Goal: Task Accomplishment & Management: Complete application form

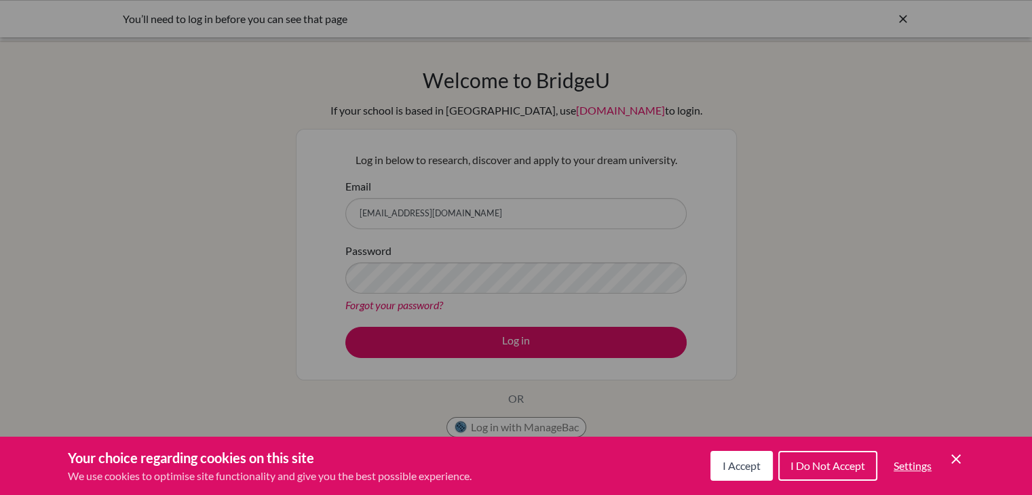
click at [559, 349] on div "Cookie Preferences" at bounding box center [516, 247] width 1032 height 495
click at [767, 462] on button "I Accept" at bounding box center [741, 466] width 62 height 30
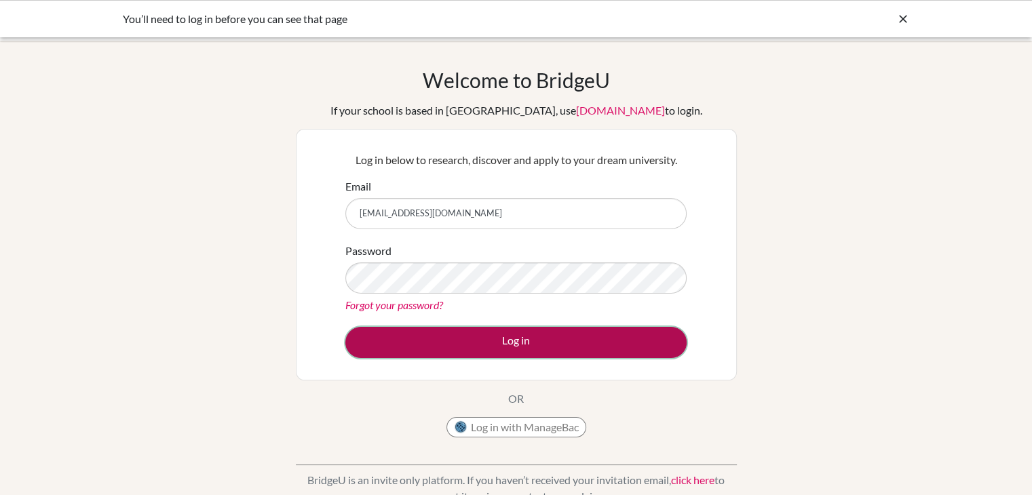
click at [468, 343] on button "Log in" at bounding box center [515, 342] width 341 height 31
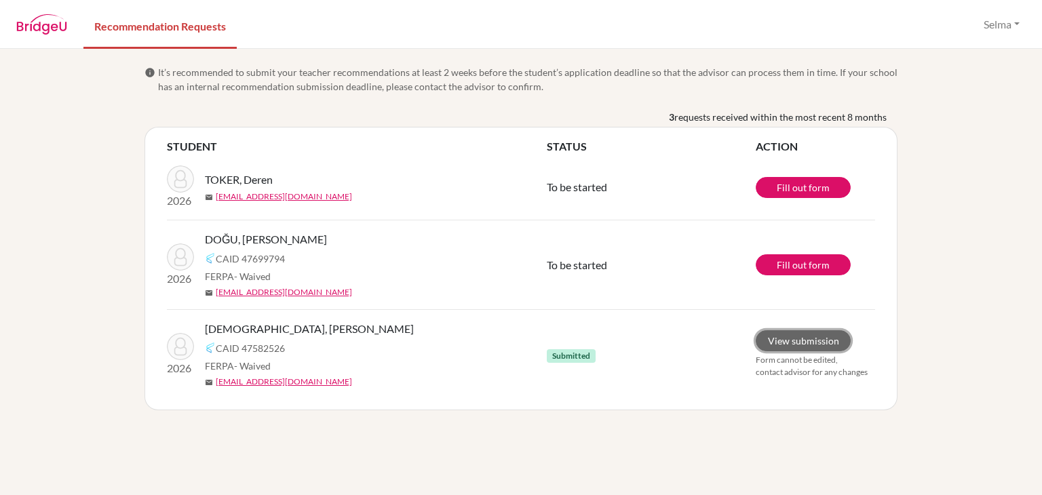
click at [801, 340] on link "View submission" at bounding box center [803, 340] width 95 height 21
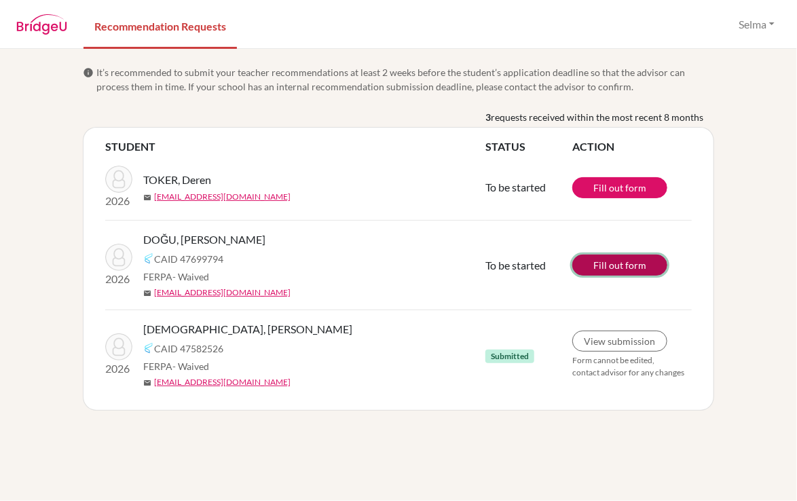
click at [602, 265] on link "Fill out form" at bounding box center [619, 264] width 95 height 21
click at [624, 267] on link "Fill out form" at bounding box center [619, 264] width 95 height 21
